Goal: Task Accomplishment & Management: Use online tool/utility

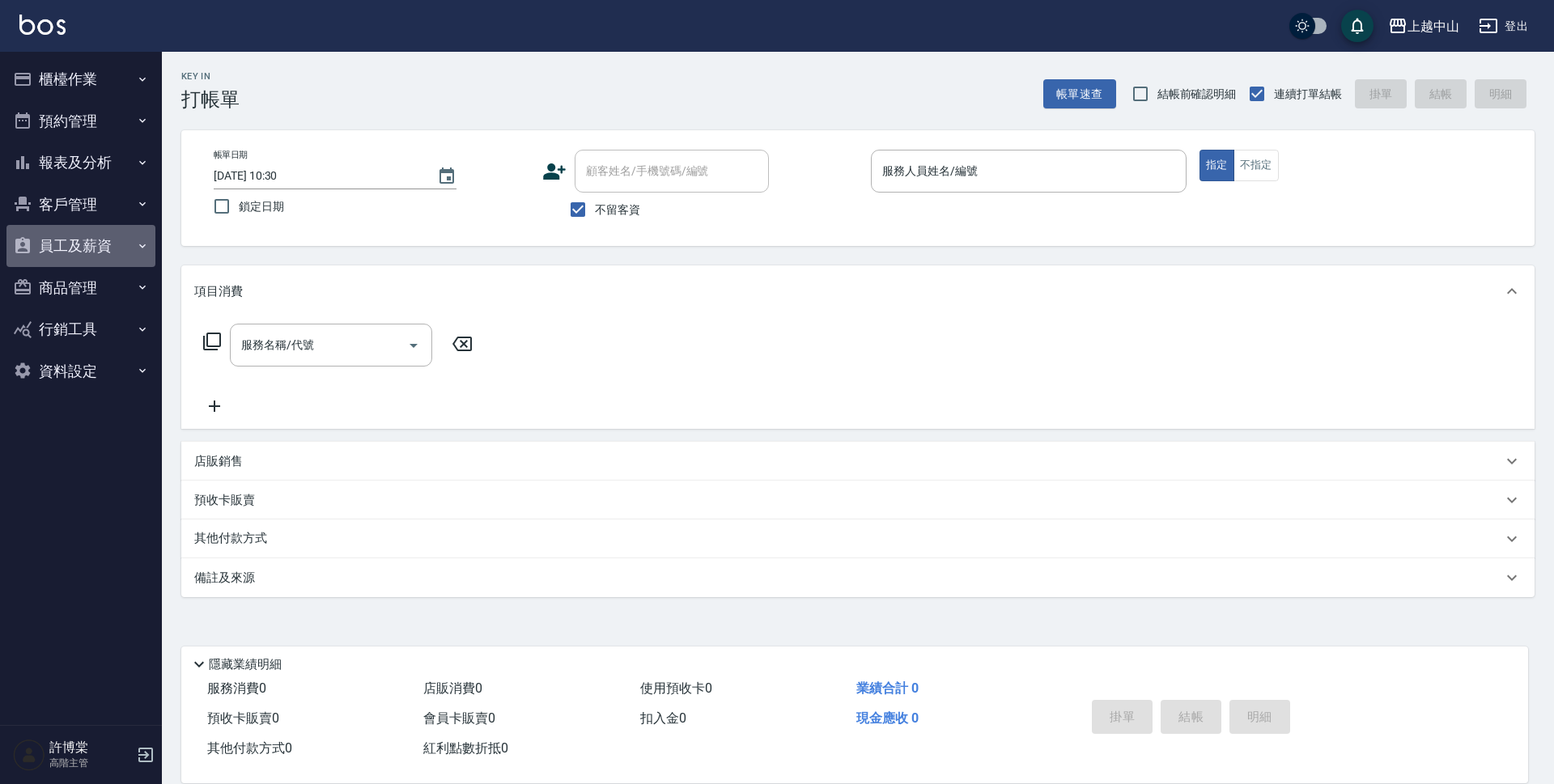
click at [115, 244] on button "員工及薪資" at bounding box center [81, 246] width 149 height 42
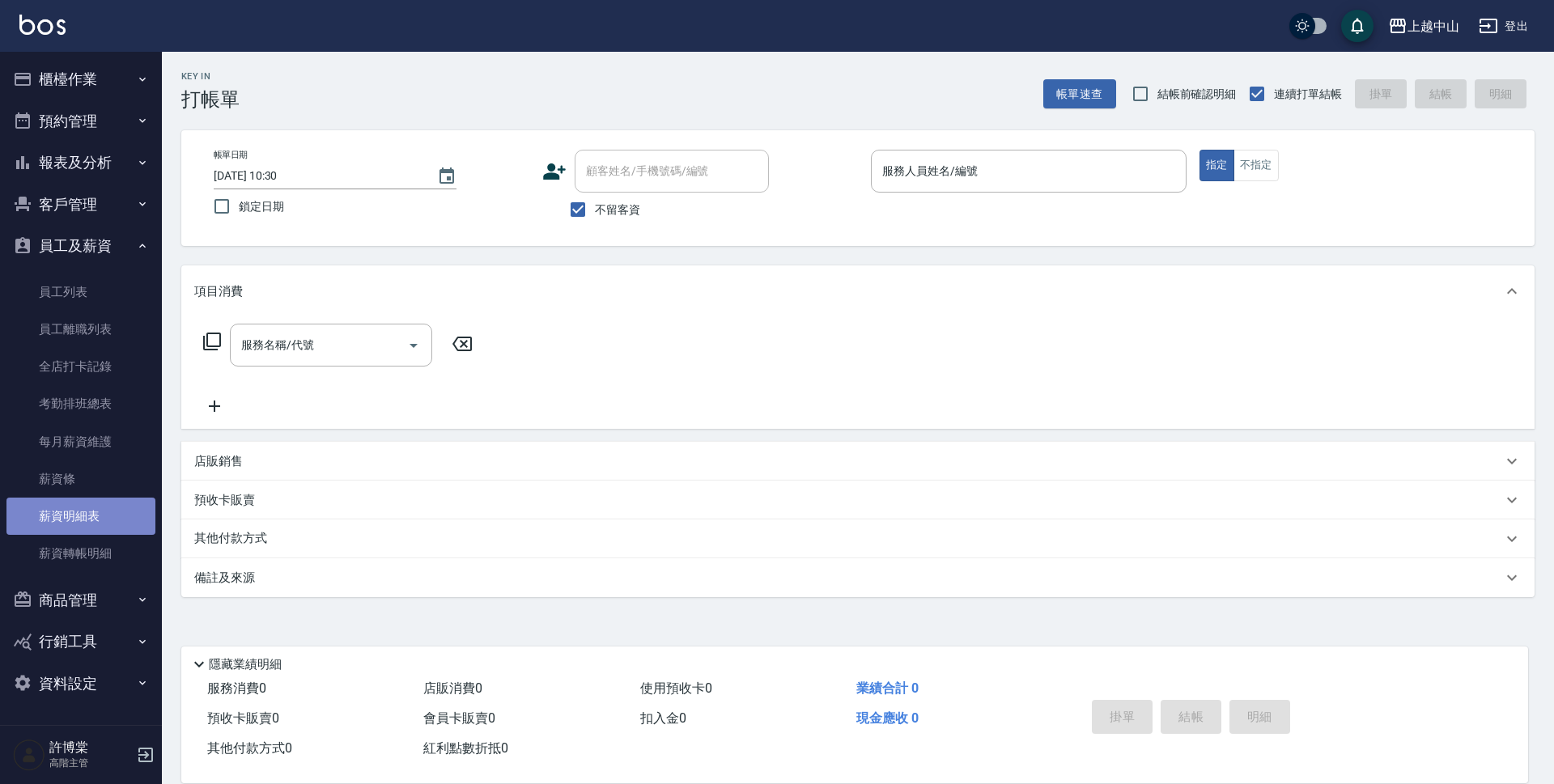
click at [107, 508] on link "薪資明細表" at bounding box center [81, 516] width 149 height 37
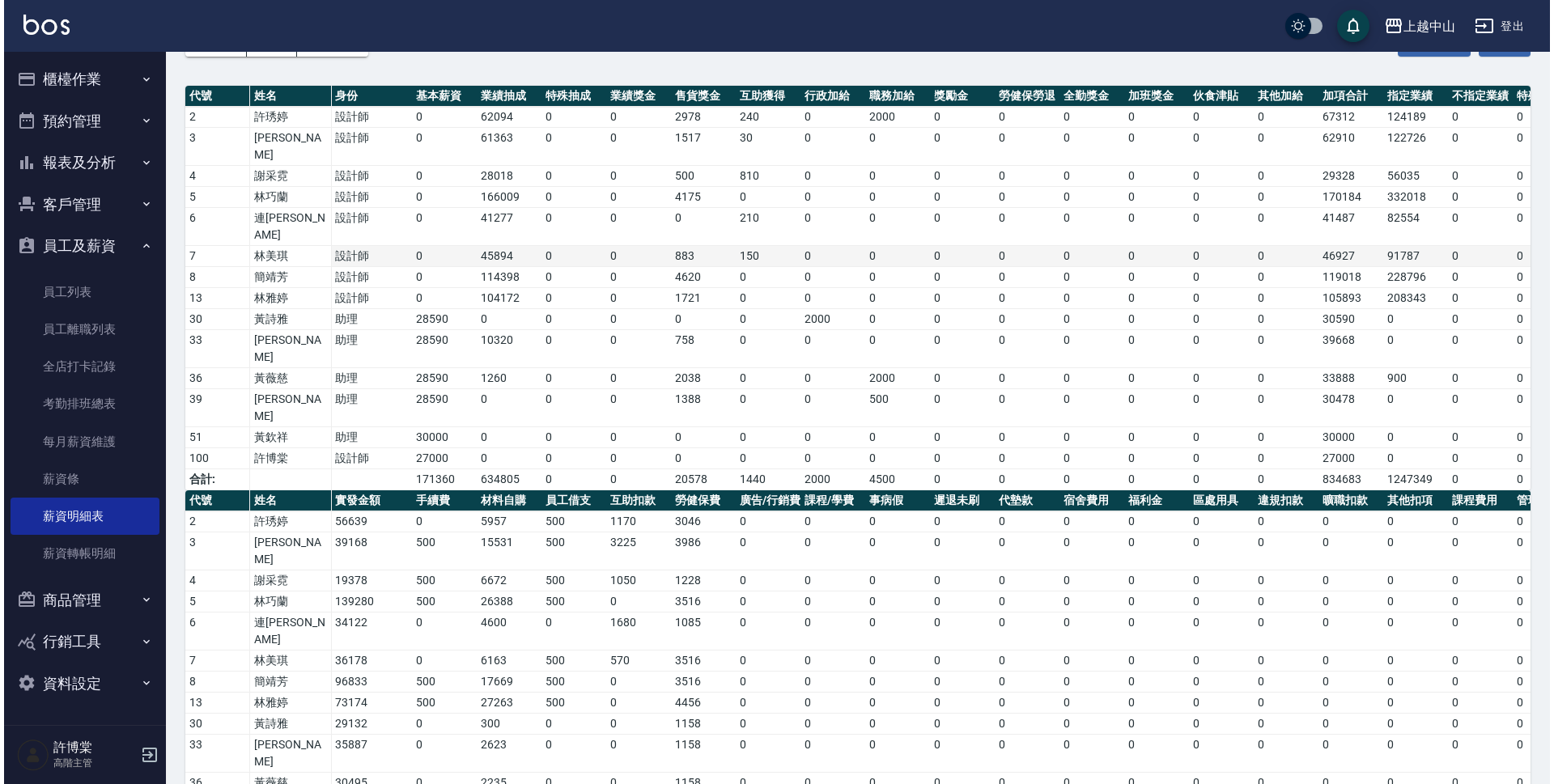
scroll to position [126, 0]
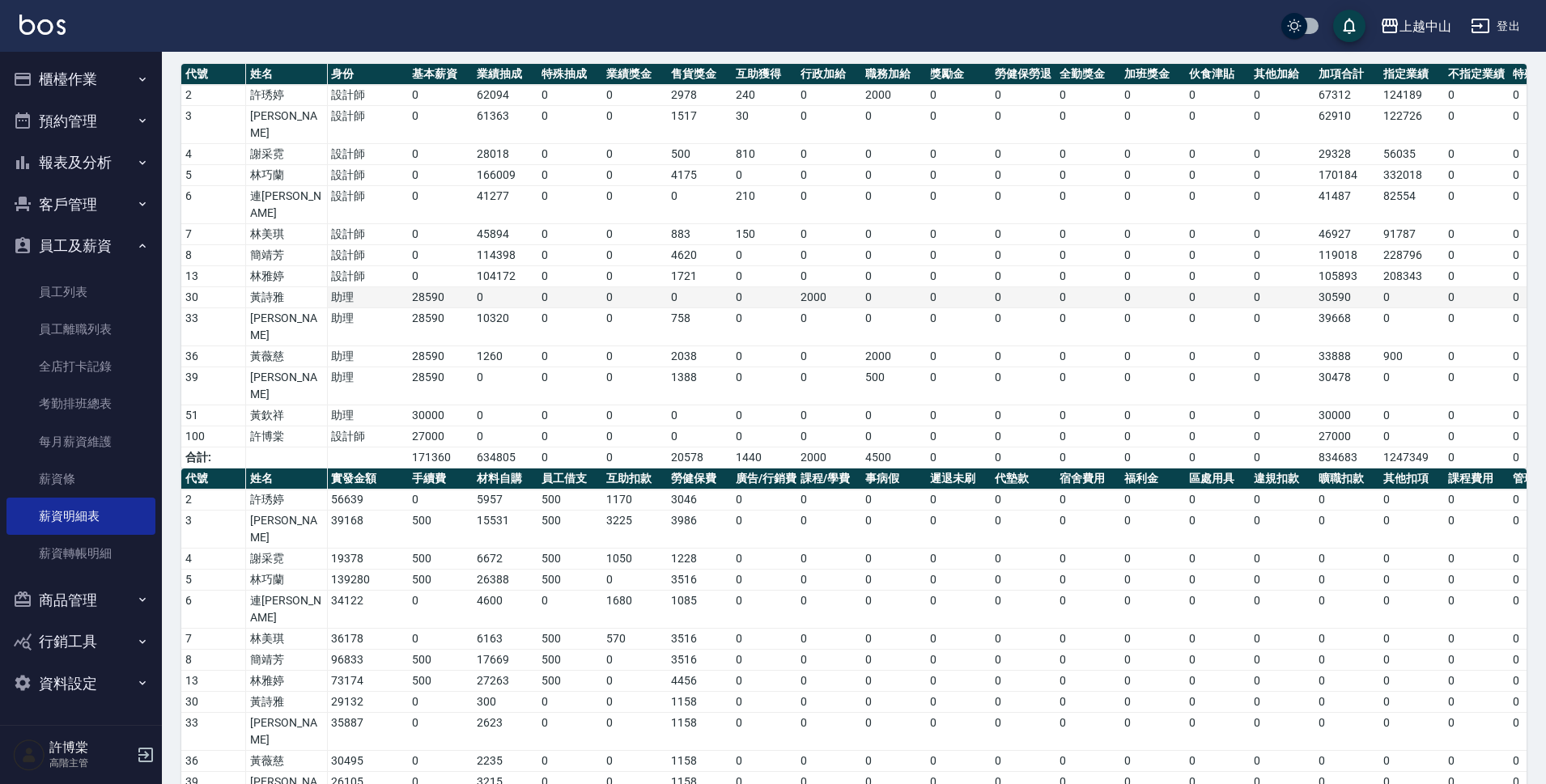
drag, startPoint x: 1169, startPoint y: 249, endPoint x: 662, endPoint y: 271, distance: 507.5
click at [662, 287] on td "0" at bounding box center [635, 297] width 65 height 21
click at [1398, 20] on icon "button" at bounding box center [1389, 25] width 19 height 19
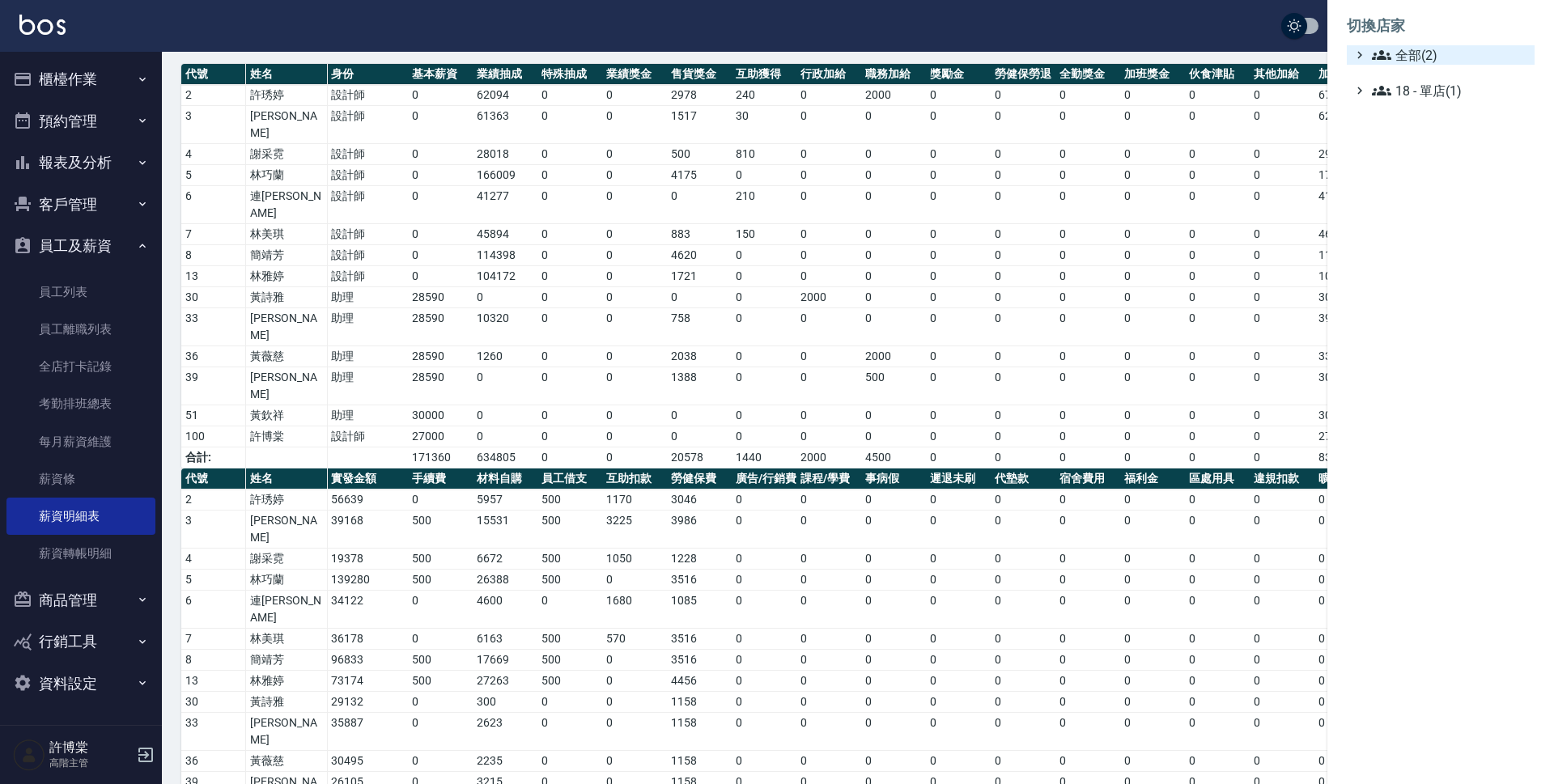
click at [1400, 56] on span "全部(2)" at bounding box center [1449, 54] width 156 height 19
click at [1427, 73] on span "AT台大" at bounding box center [1448, 74] width 158 height 19
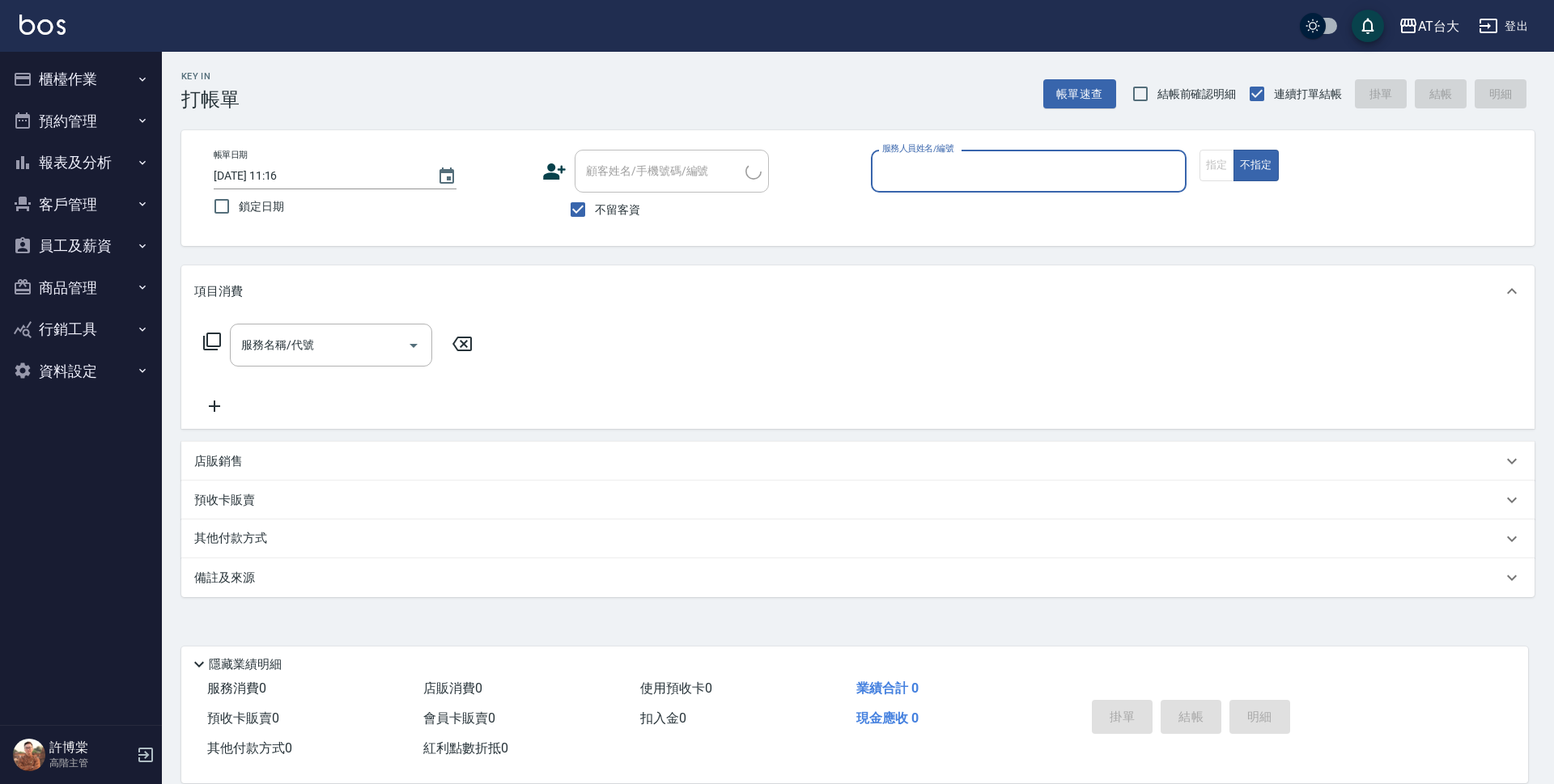
click at [90, 160] on button "報表及分析" at bounding box center [81, 162] width 149 height 42
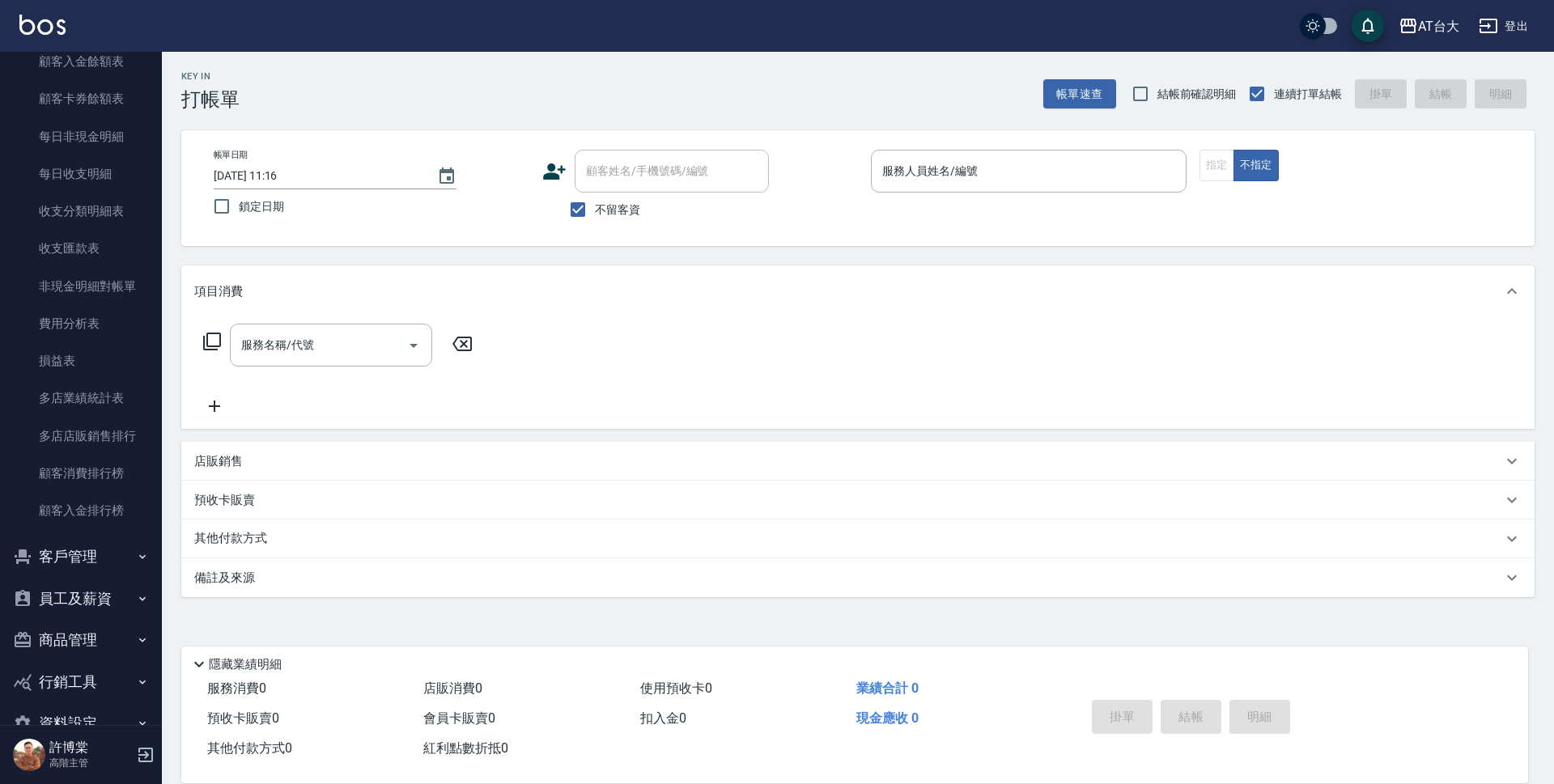
scroll to position [1273, 0]
click at [97, 581] on button "員工及薪資" at bounding box center [81, 596] width 149 height 42
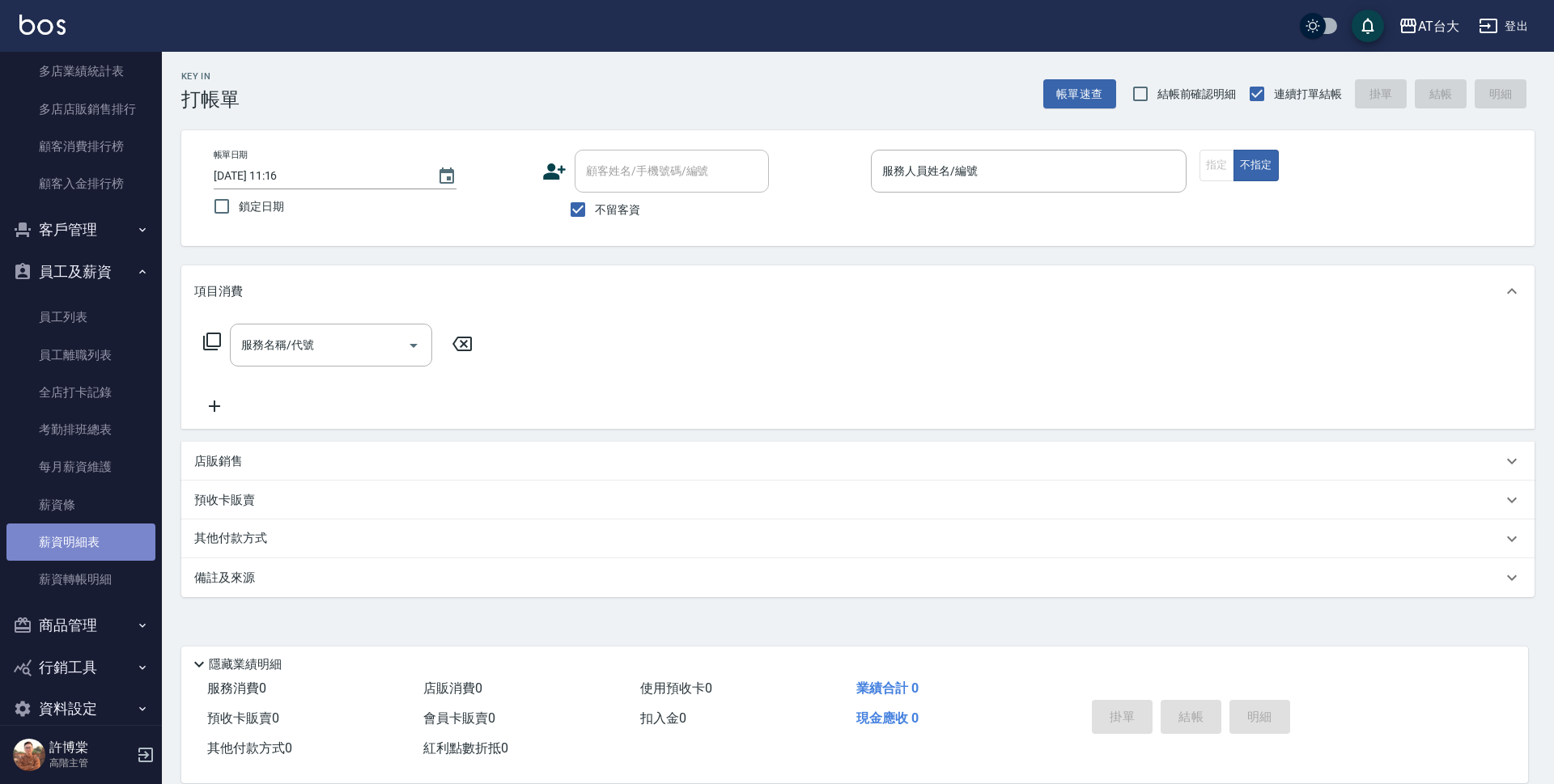
click at [88, 545] on link "薪資明細表" at bounding box center [81, 542] width 149 height 37
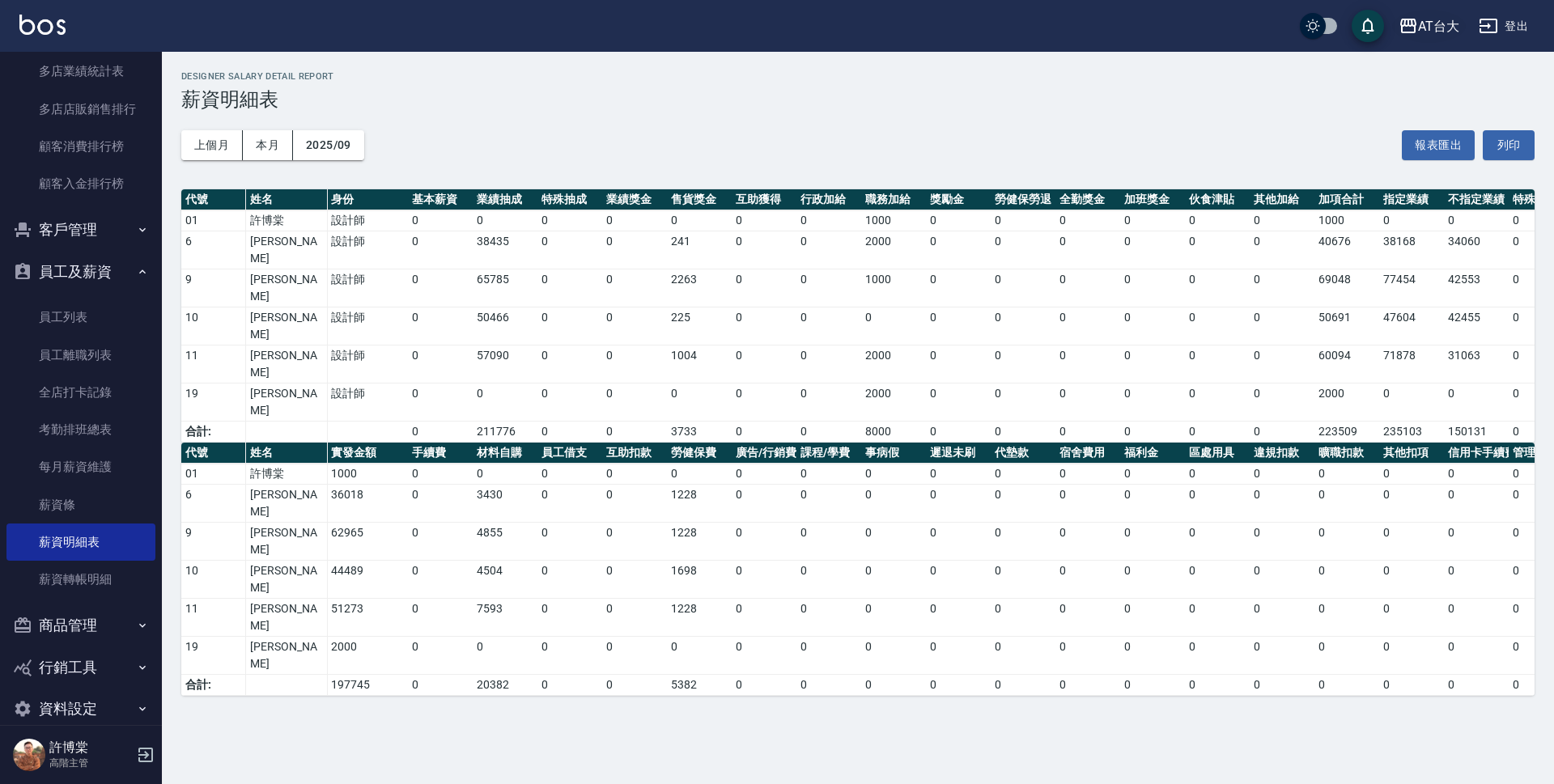
click at [1432, 21] on div "AT台大" at bounding box center [1439, 26] width 42 height 20
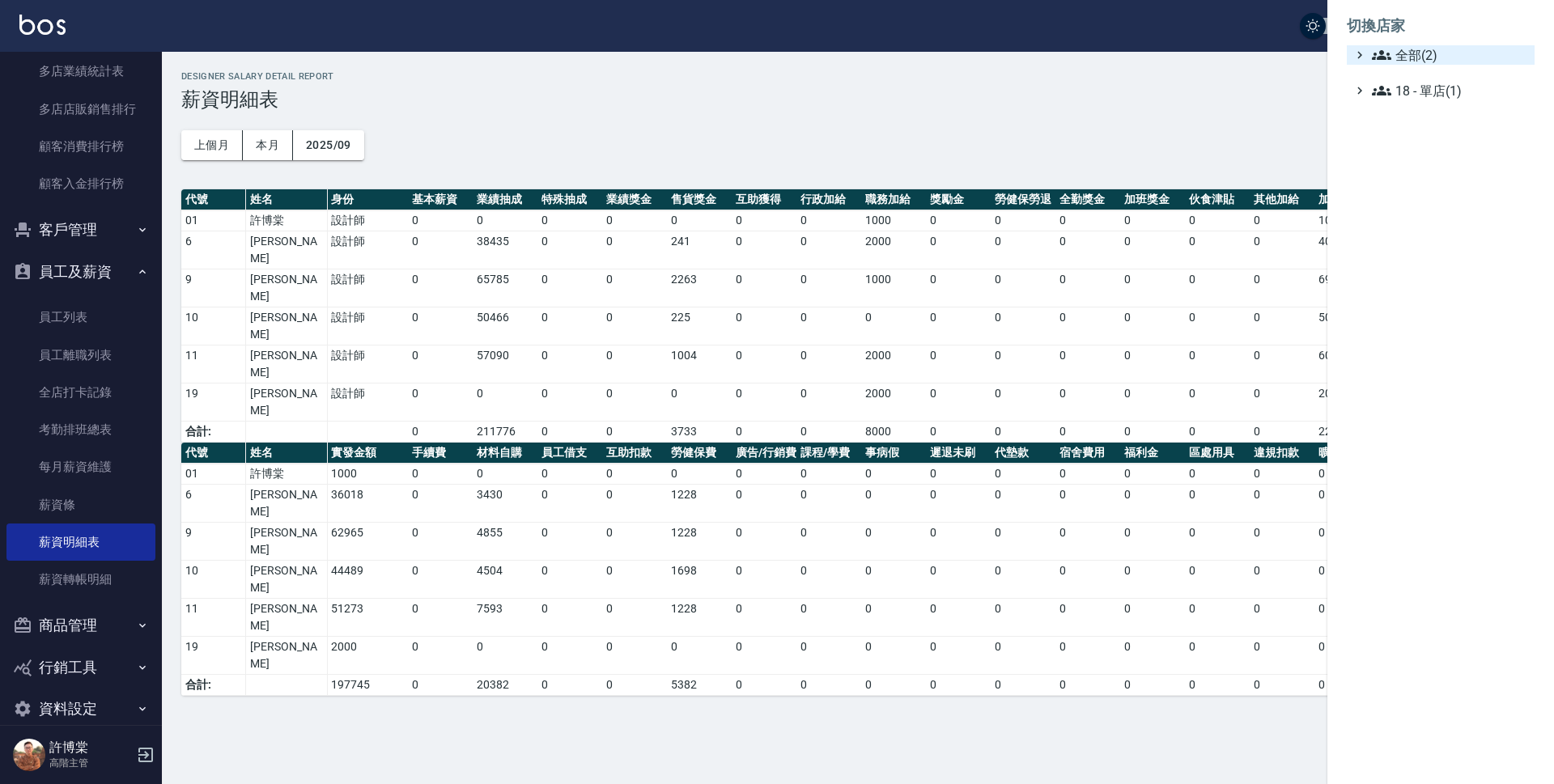
click at [1417, 54] on span "全部(2)" at bounding box center [1449, 54] width 156 height 19
click at [1415, 101] on span "上越中山" at bounding box center [1448, 102] width 158 height 19
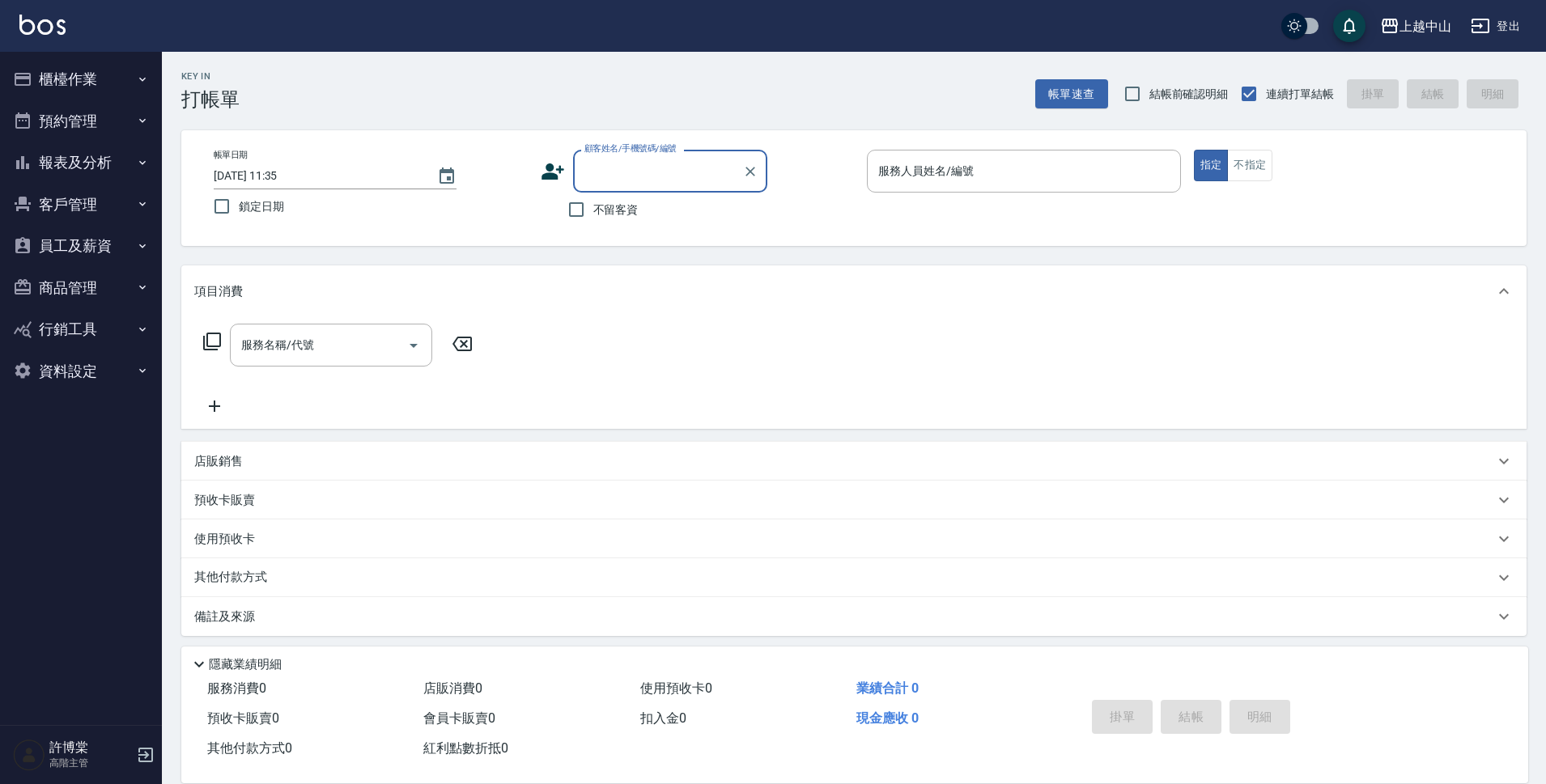
click at [132, 152] on button "報表及分析" at bounding box center [81, 162] width 149 height 42
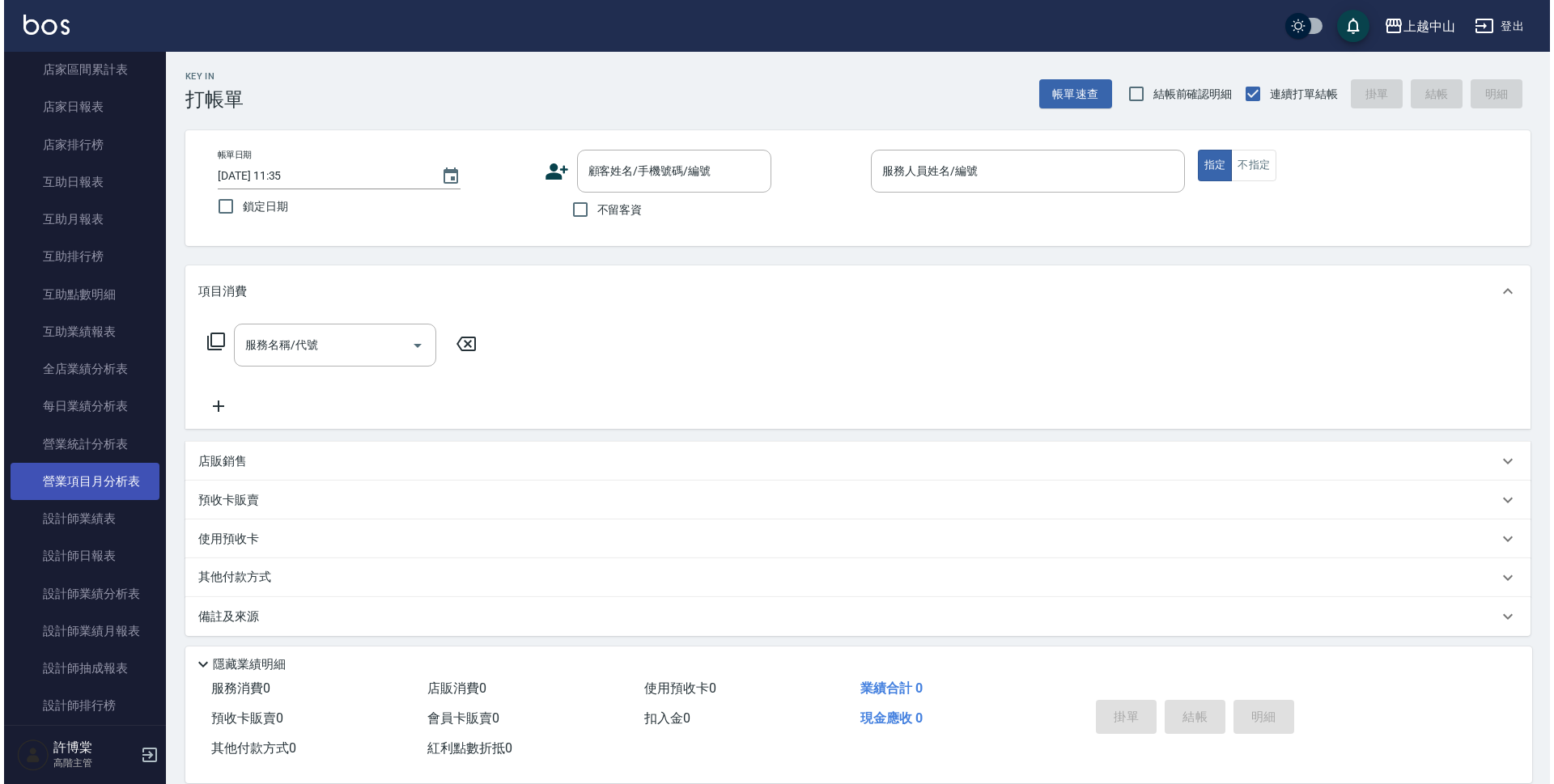
scroll to position [242, 0]
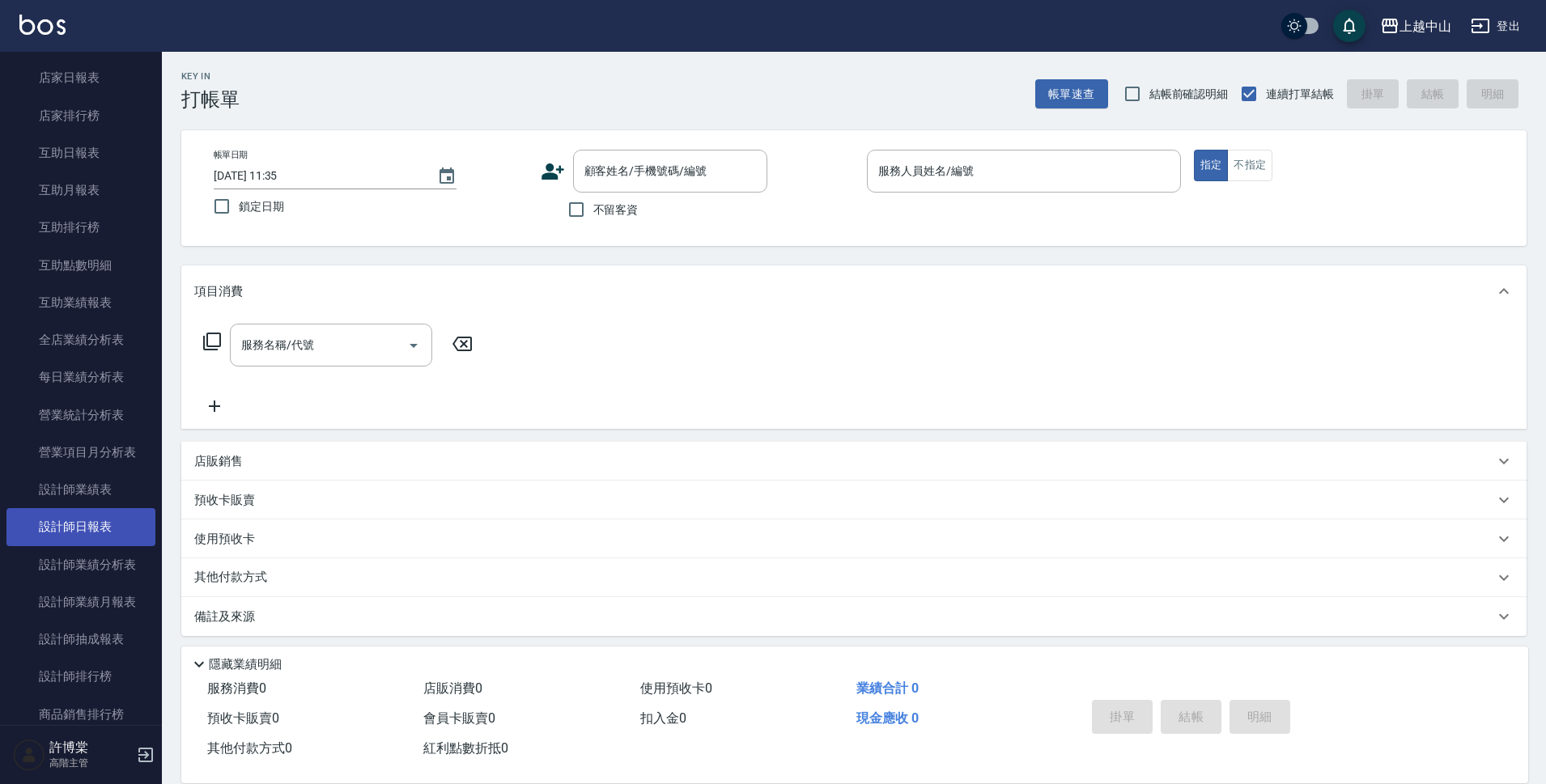
click at [112, 523] on link "設計師日報表" at bounding box center [81, 527] width 149 height 37
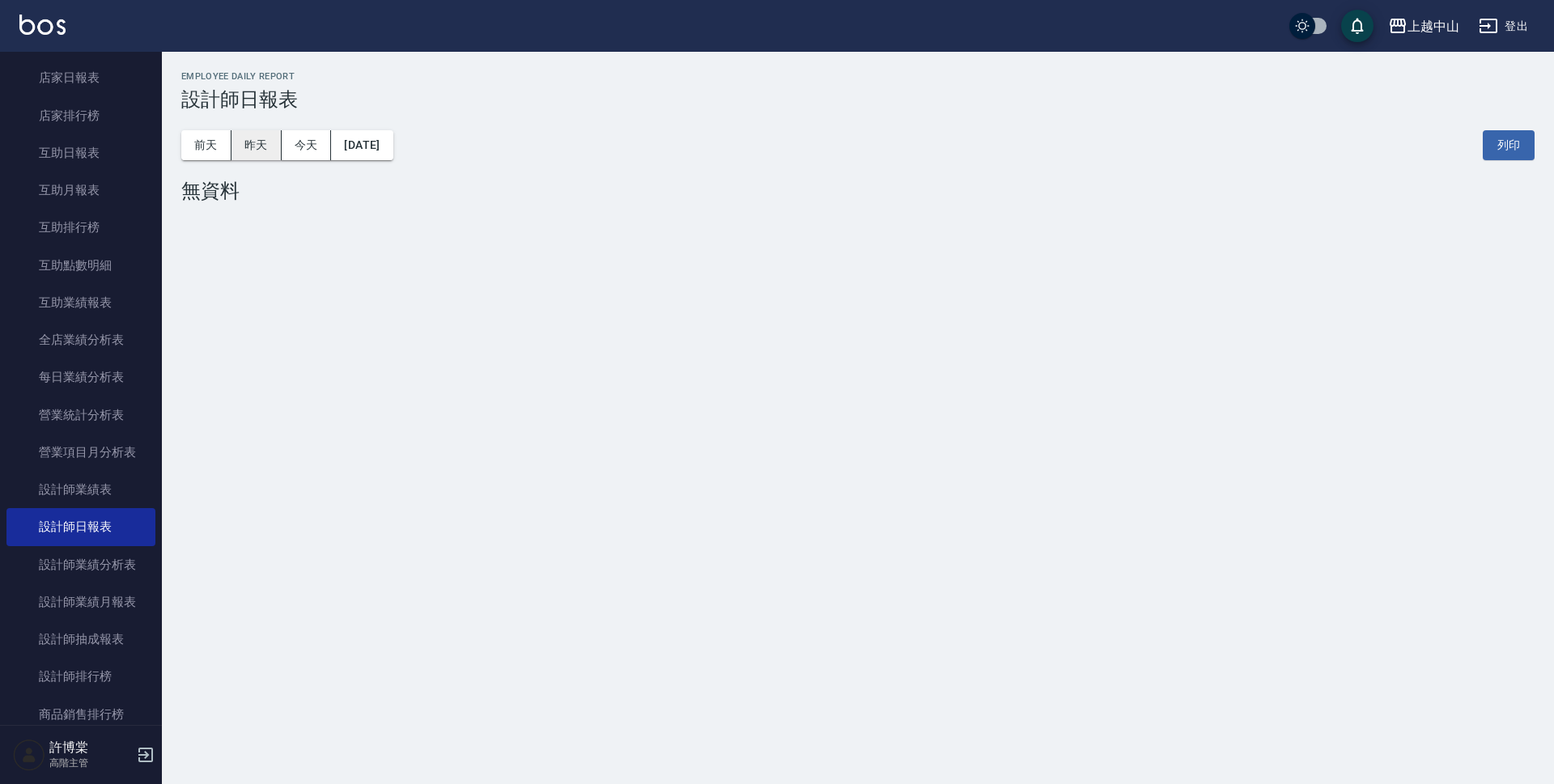
click at [266, 141] on button "昨天" at bounding box center [257, 145] width 50 height 30
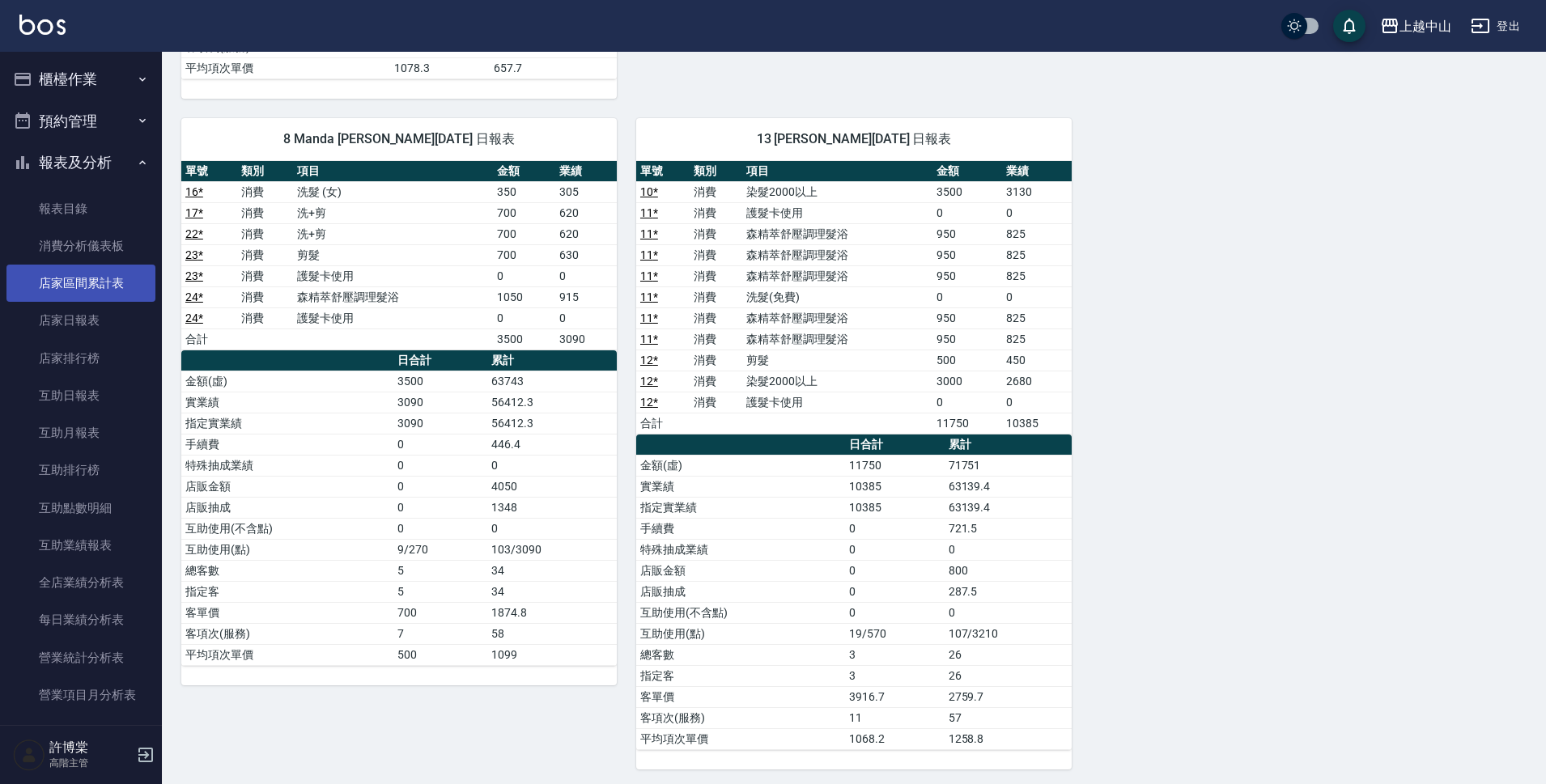
scroll to position [853, 0]
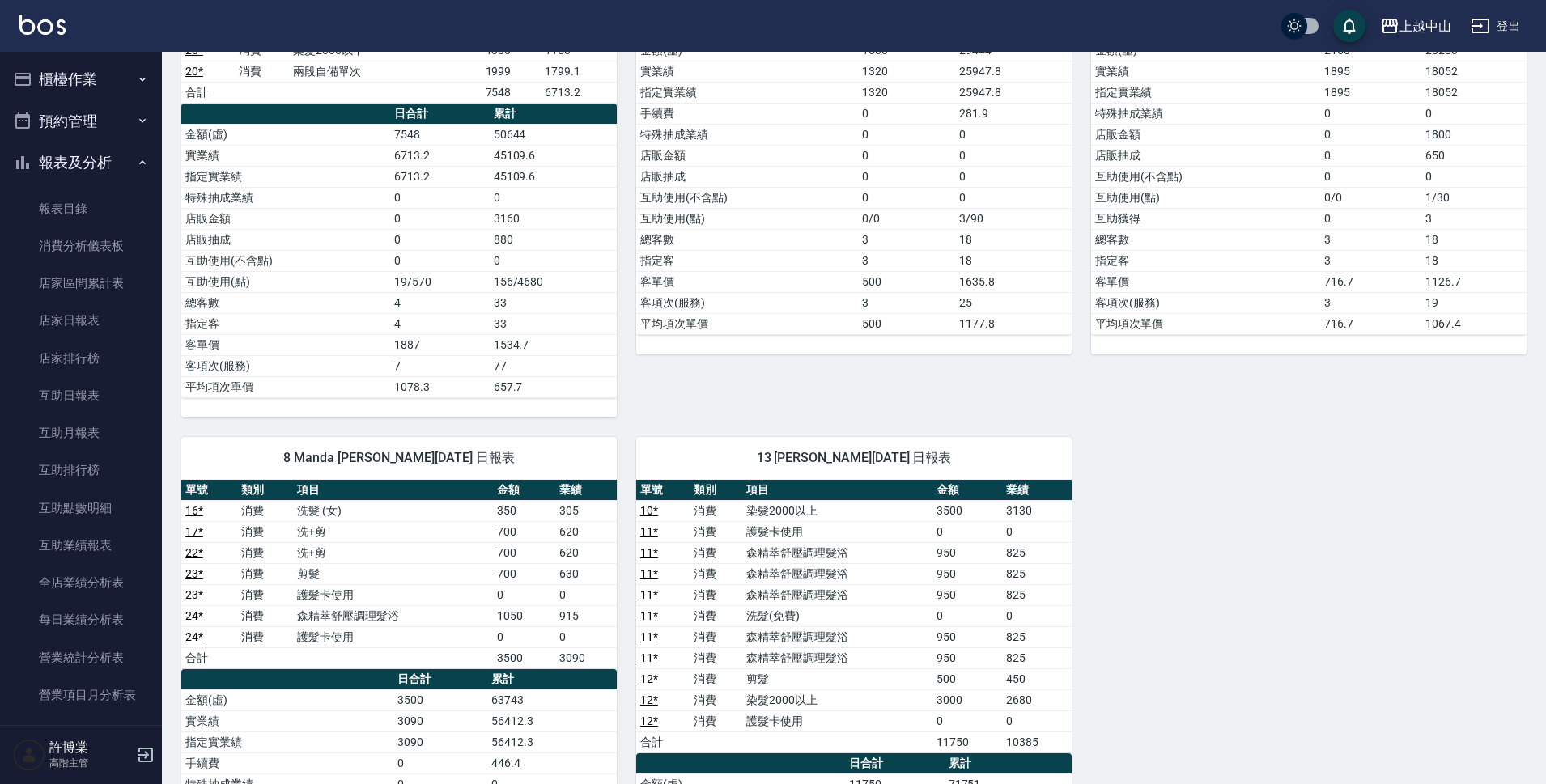
click at [114, 87] on button "櫃檯作業" at bounding box center [81, 79] width 149 height 42
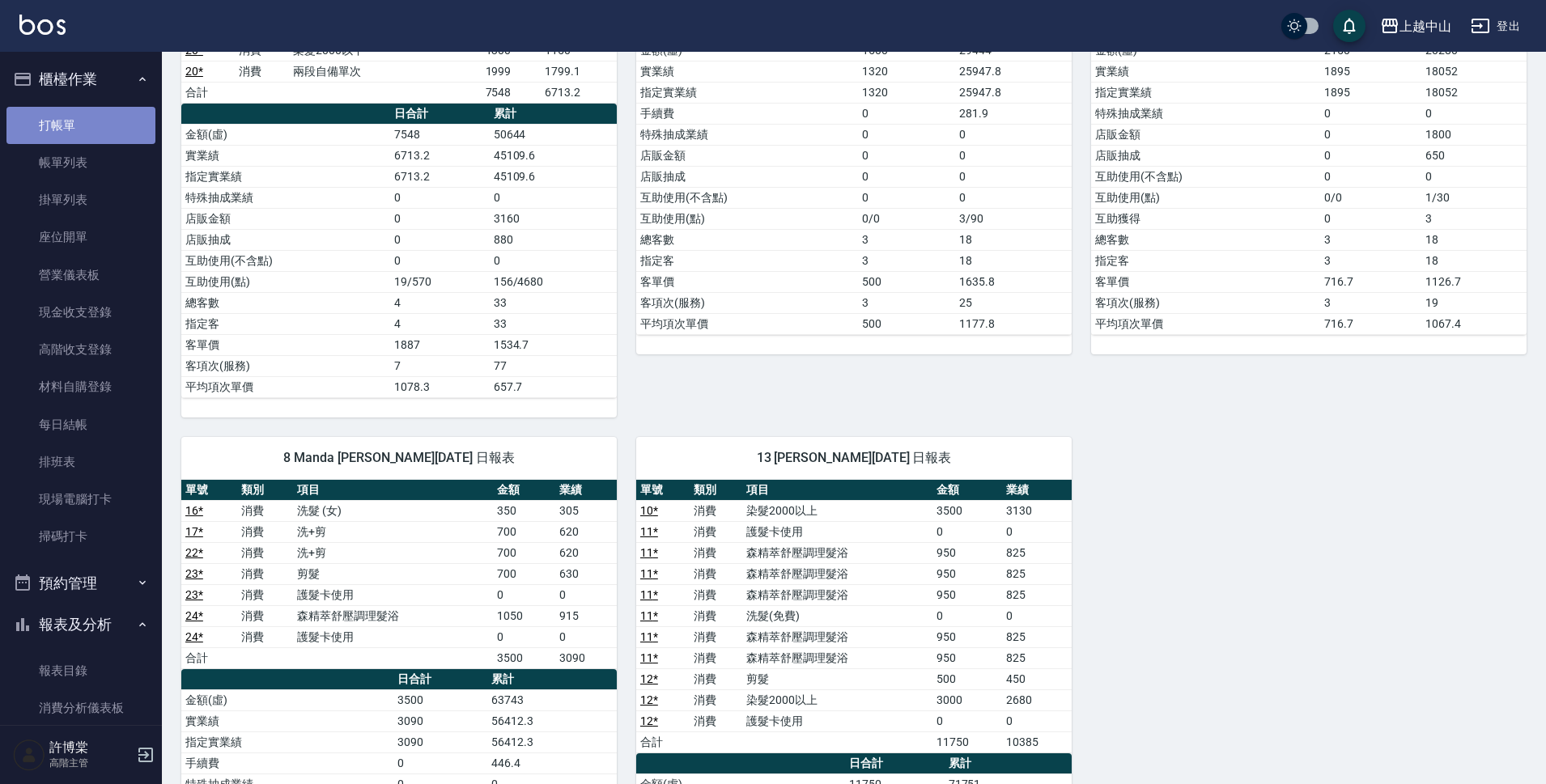
click at [107, 123] on link "打帳單" at bounding box center [81, 125] width 149 height 37
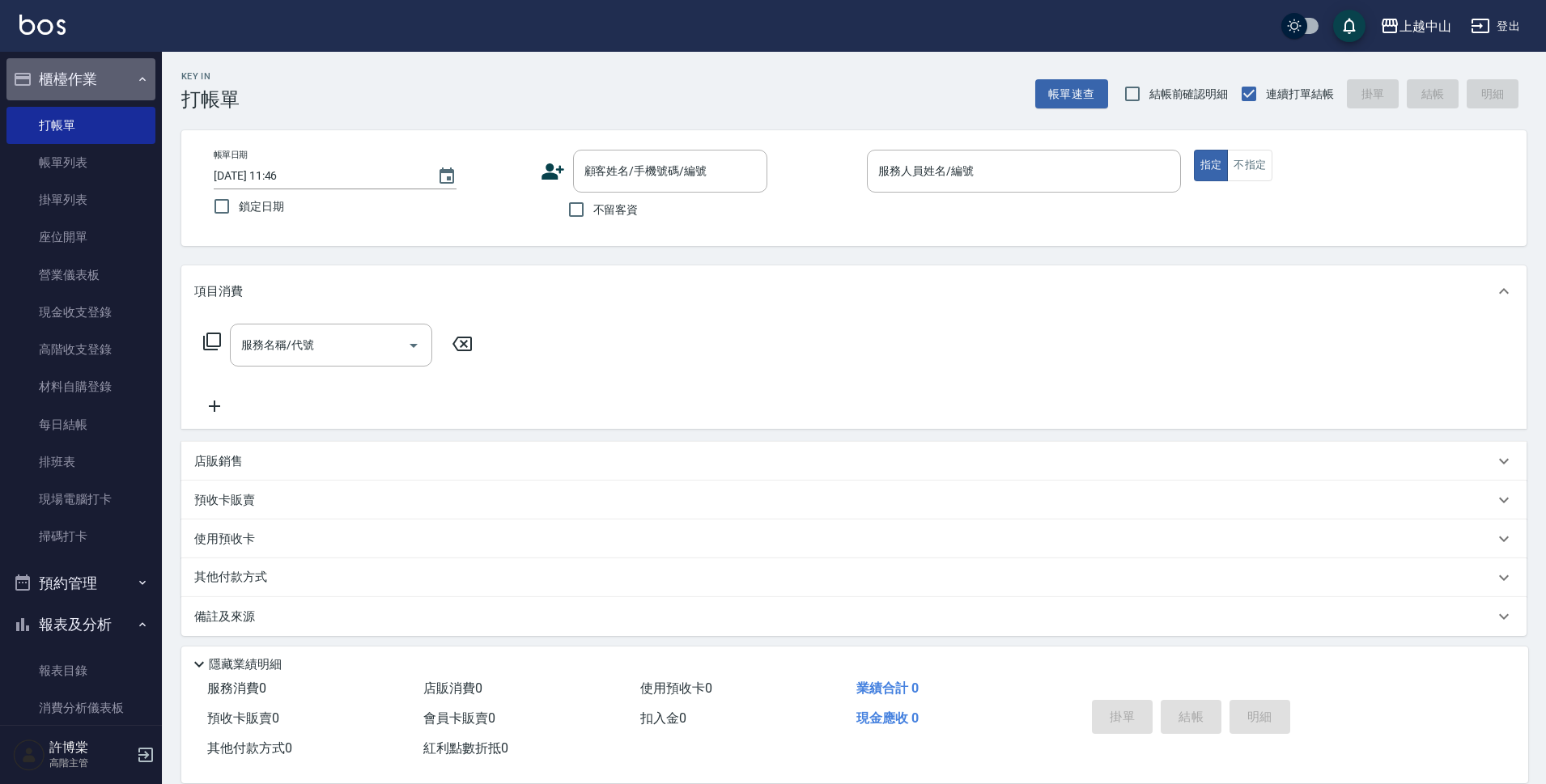
click at [95, 85] on button "櫃檯作業" at bounding box center [81, 79] width 149 height 42
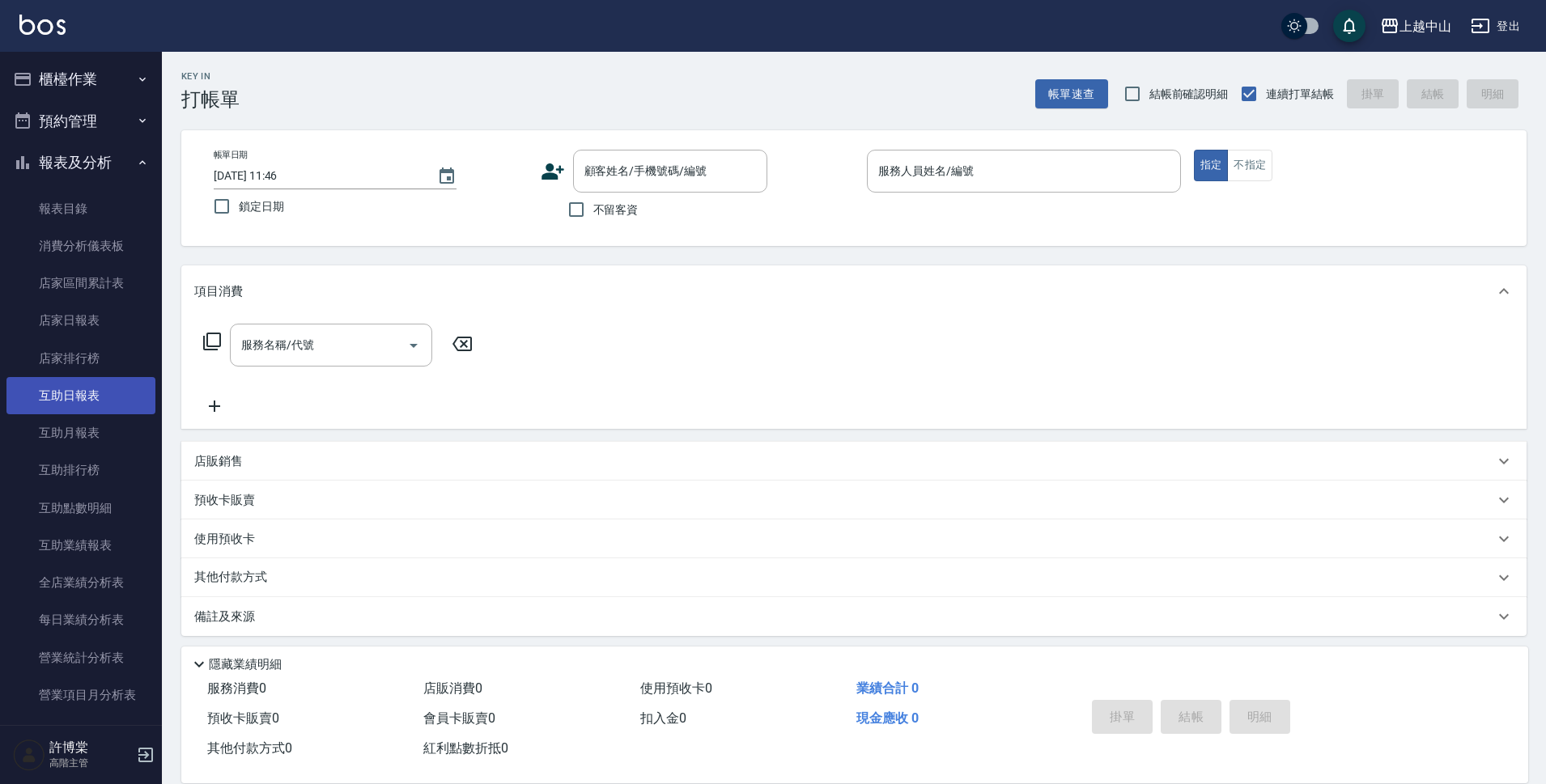
click at [108, 407] on link "互助日報表" at bounding box center [81, 396] width 149 height 37
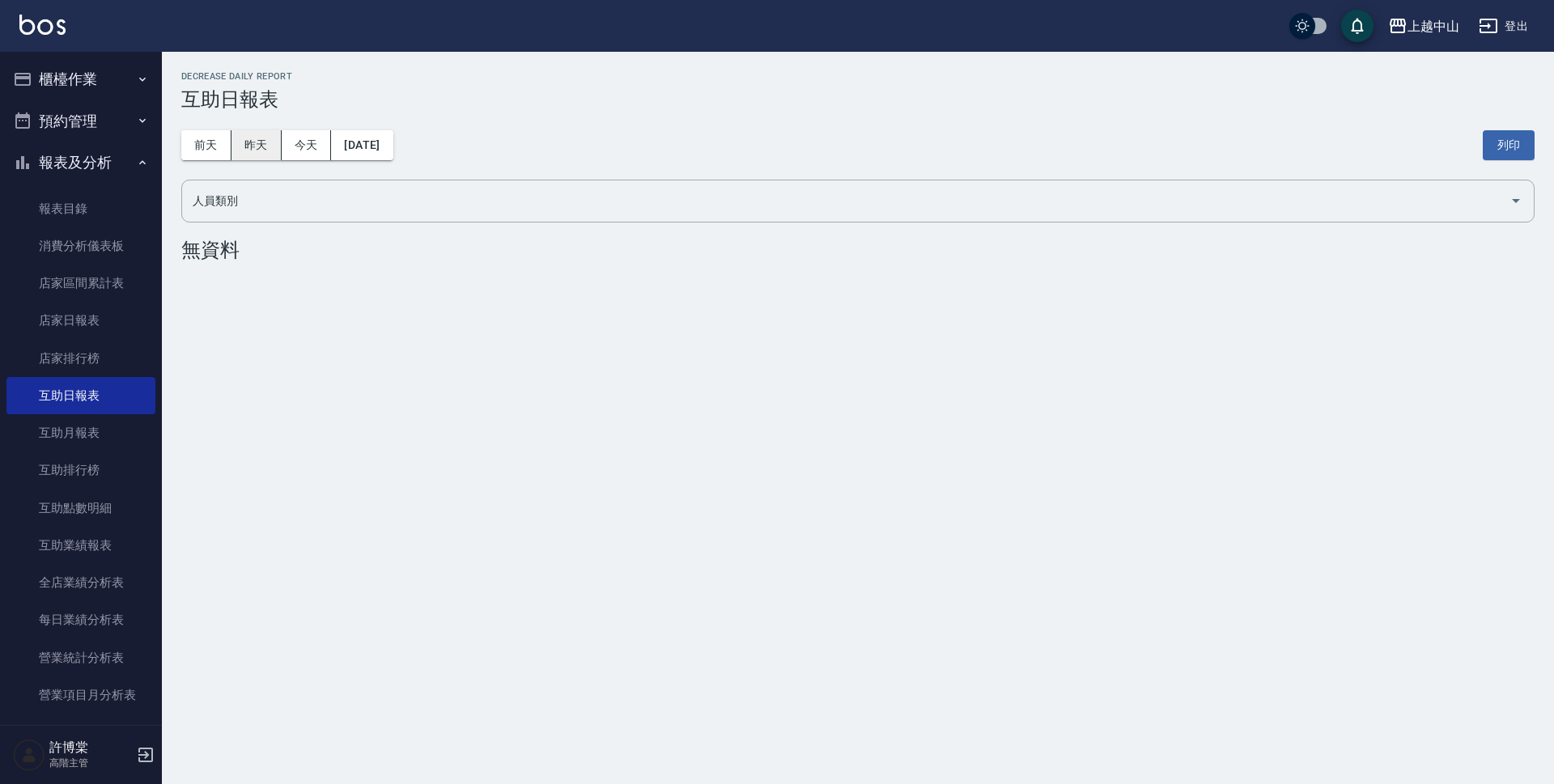
click at [267, 149] on button "昨天" at bounding box center [257, 145] width 50 height 30
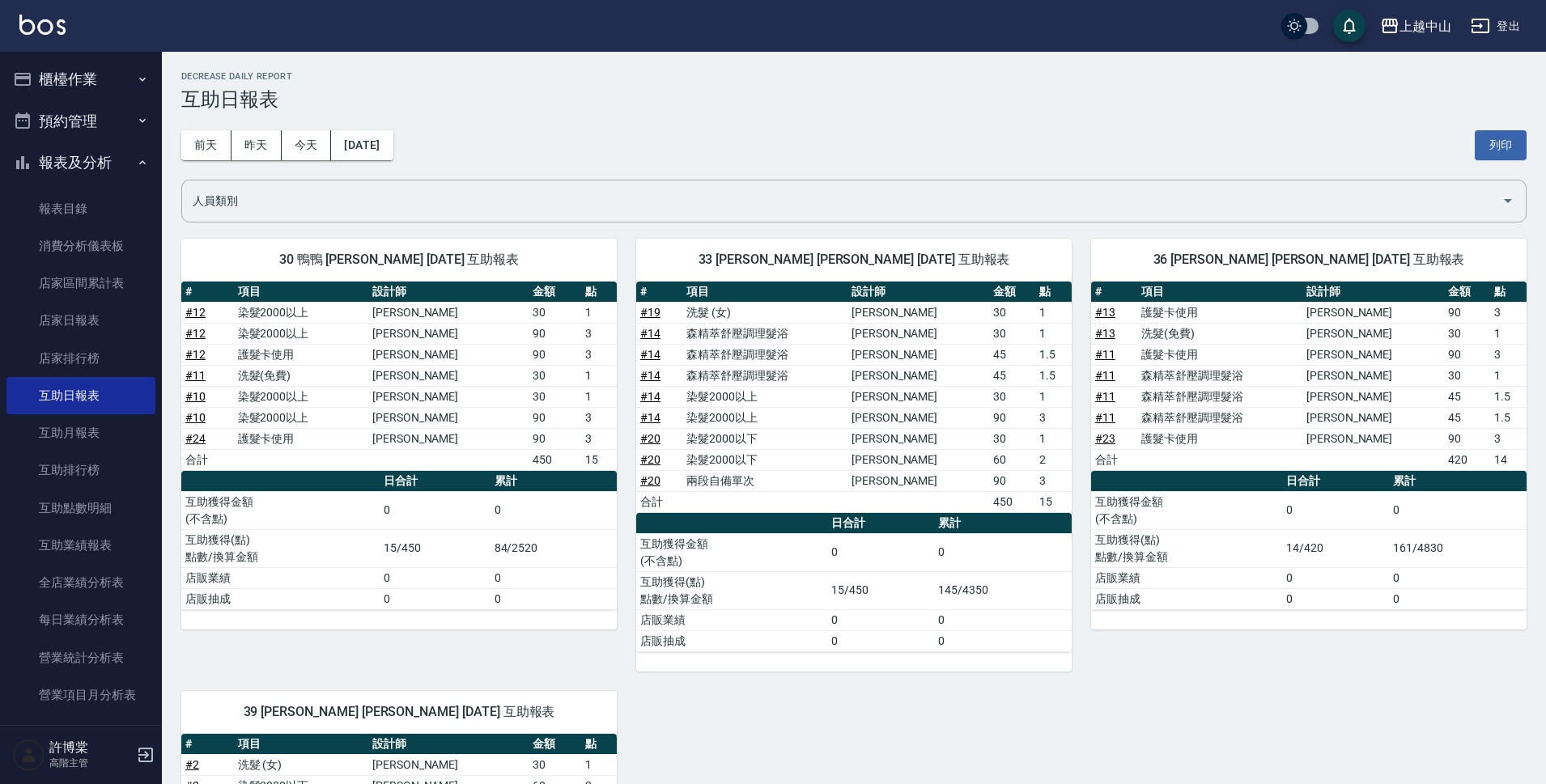
click at [1104, 438] on link "# 23" at bounding box center [1105, 439] width 20 height 13
click at [82, 152] on button "報表及分析" at bounding box center [81, 162] width 149 height 42
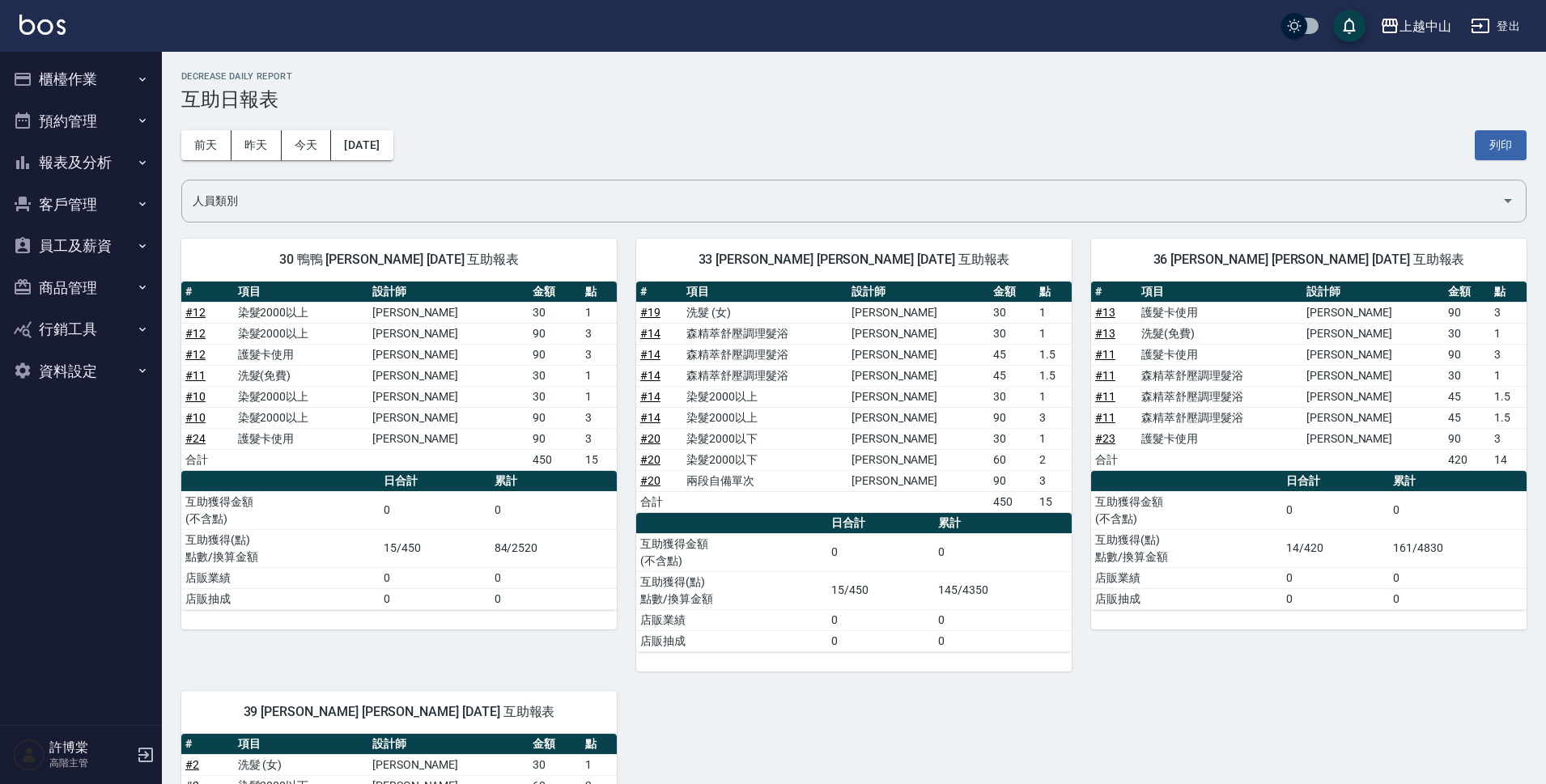
click at [89, 78] on button "櫃檯作業" at bounding box center [81, 79] width 149 height 42
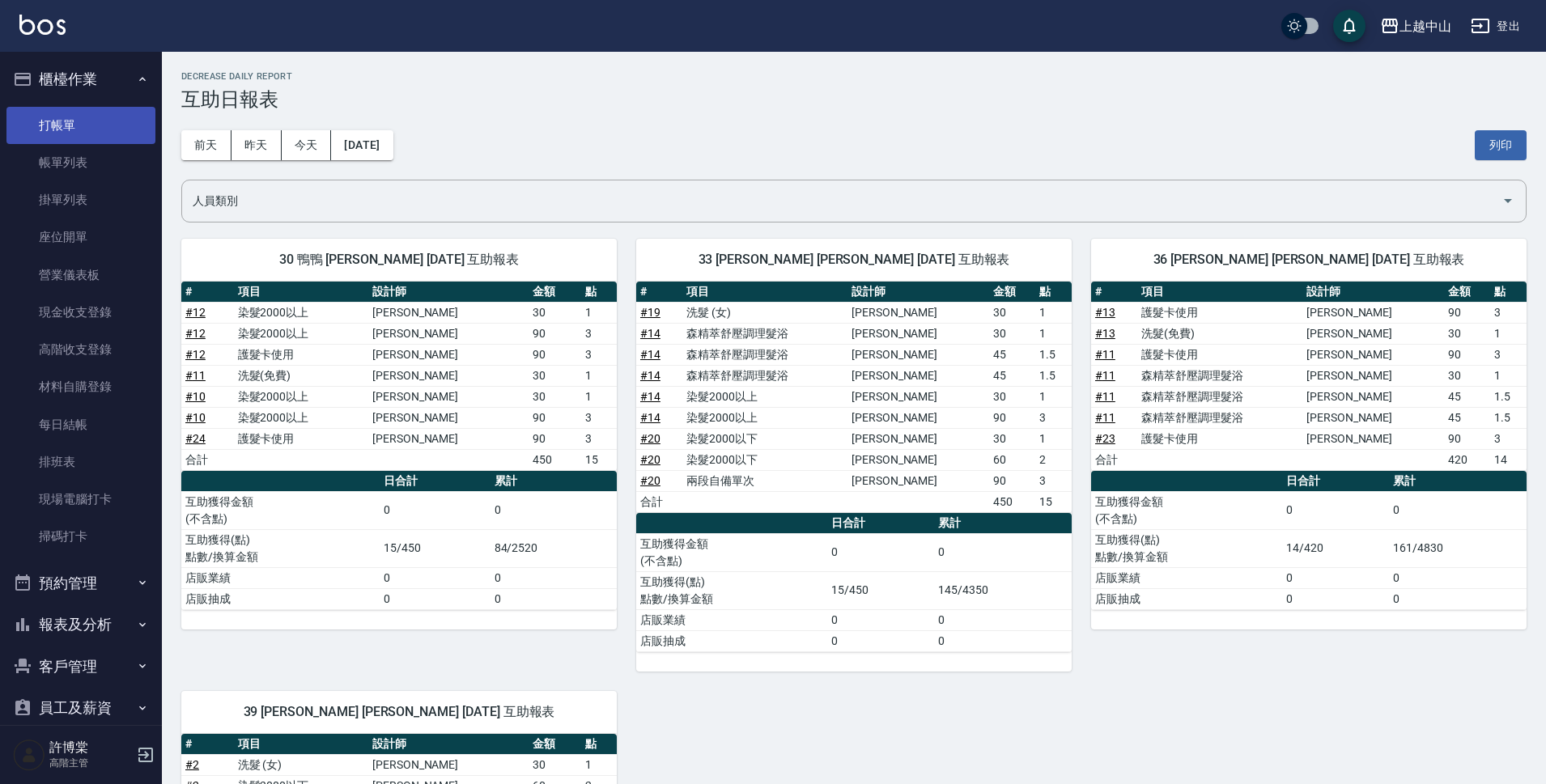
click at [50, 126] on link "打帳單" at bounding box center [81, 125] width 149 height 37
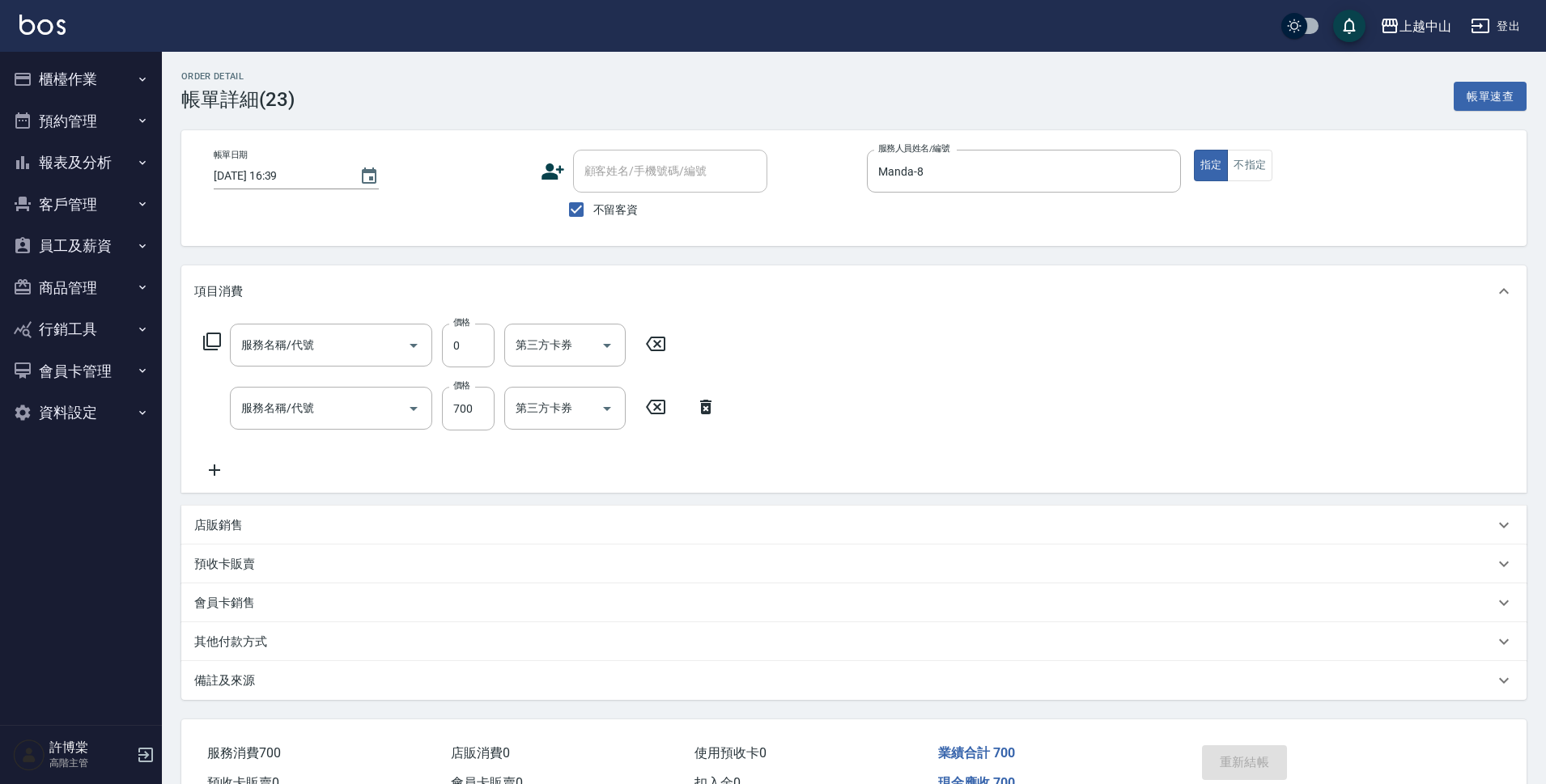
type input "Manda-8"
type input "護髮卡使用(463)"
type input "剪髮(305)"
